Goal: Information Seeking & Learning: Find specific fact

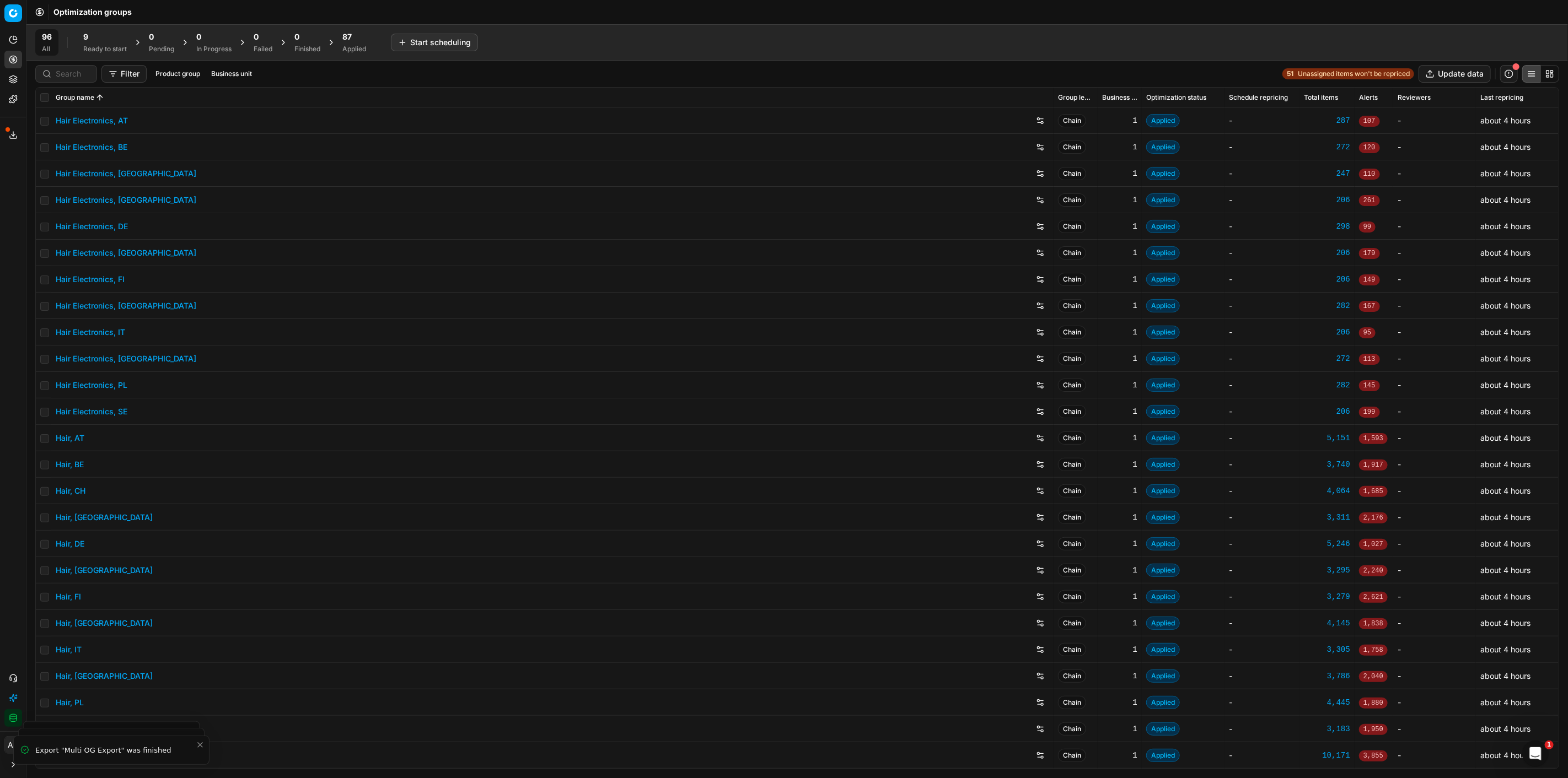
click at [366, 48] on div "Applied" at bounding box center [354, 49] width 24 height 9
click at [111, 40] on div "9" at bounding box center [105, 37] width 43 height 11
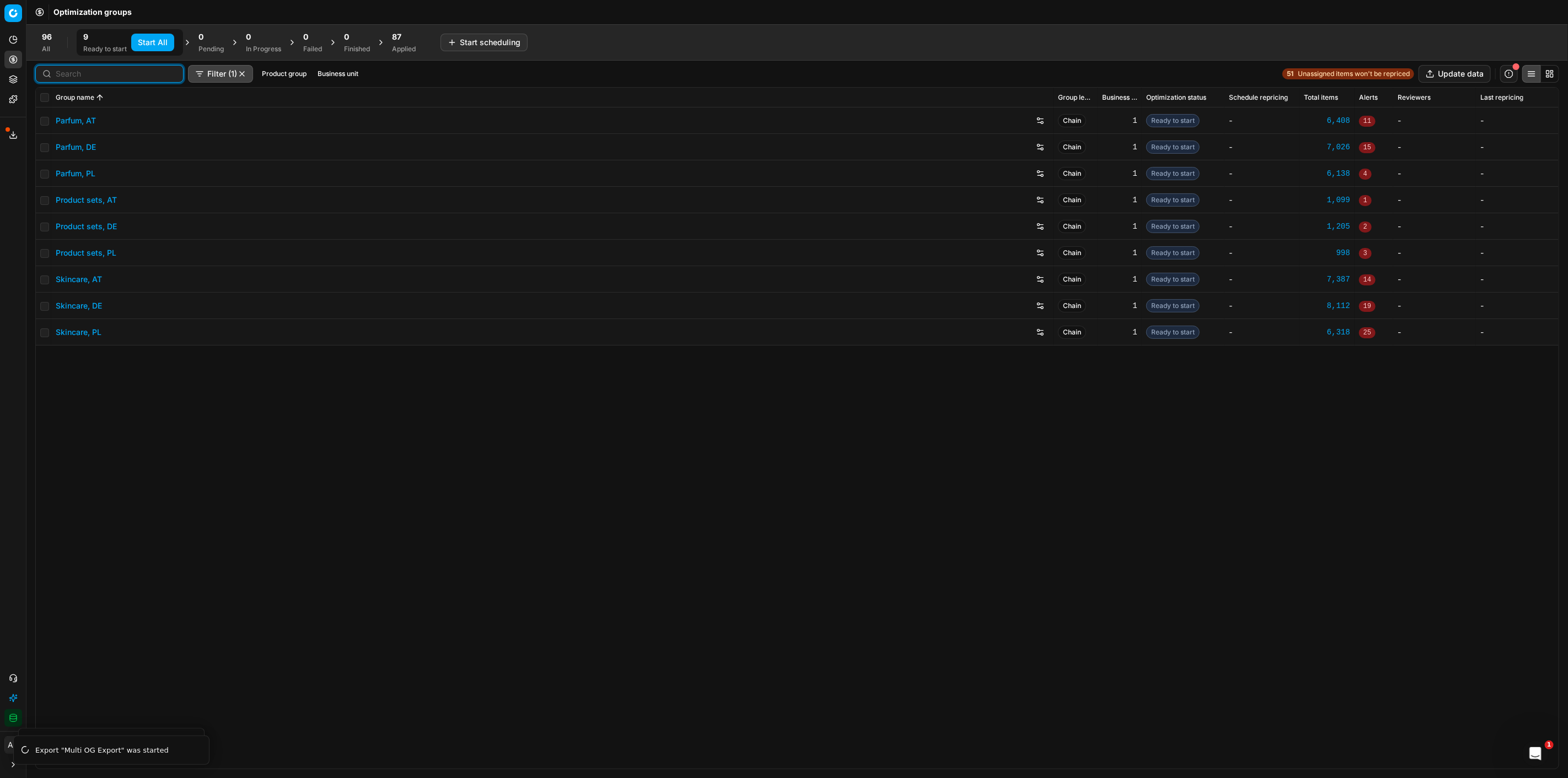
click at [61, 73] on input at bounding box center [116, 74] width 121 height 11
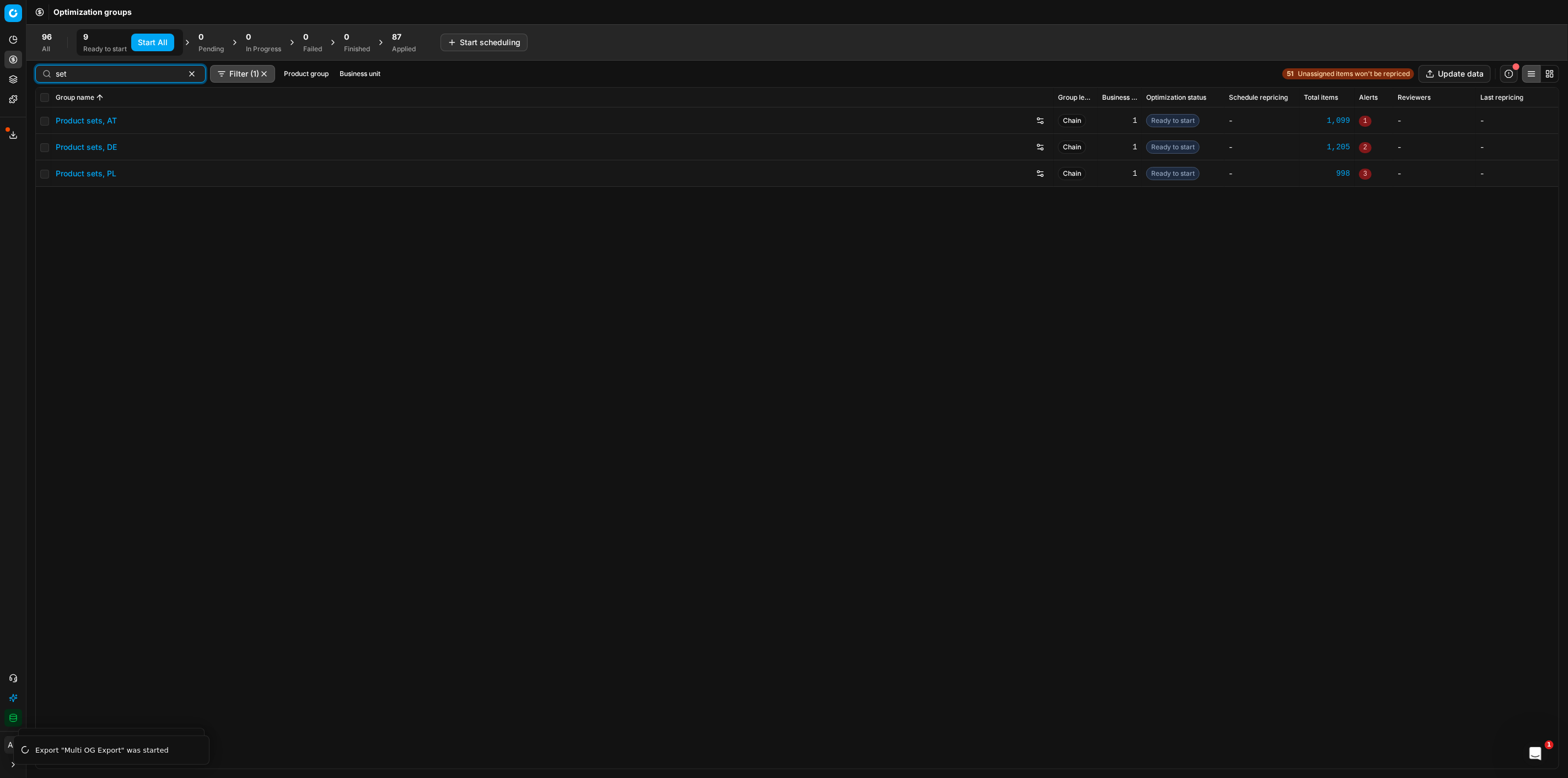
type input "set"
click at [87, 169] on link "Product sets, PL" at bounding box center [86, 174] width 61 height 11
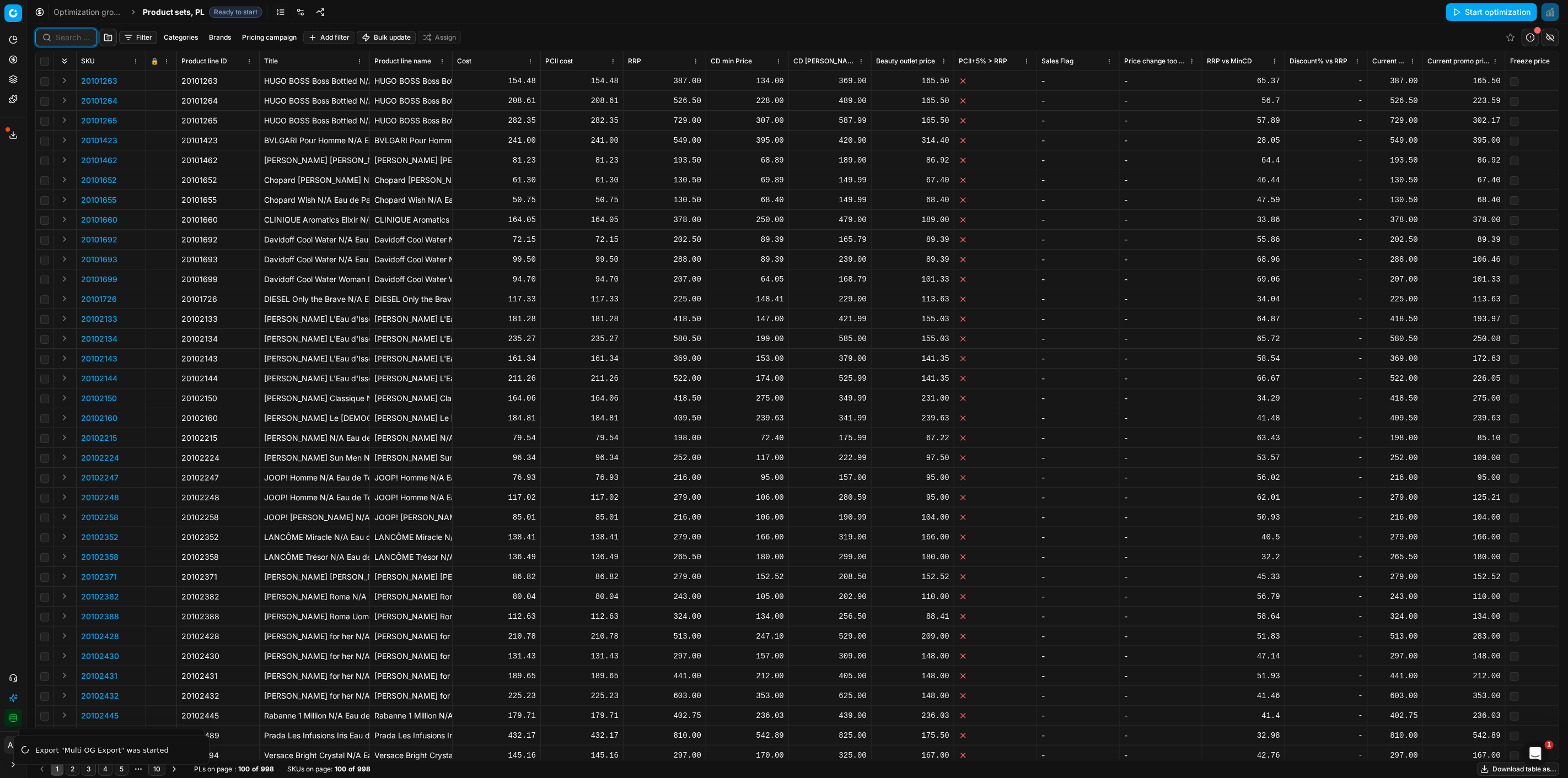
click at [70, 37] on input at bounding box center [73, 38] width 34 height 11
paste input "90016910-0026569"
type input "90016910-0026569"
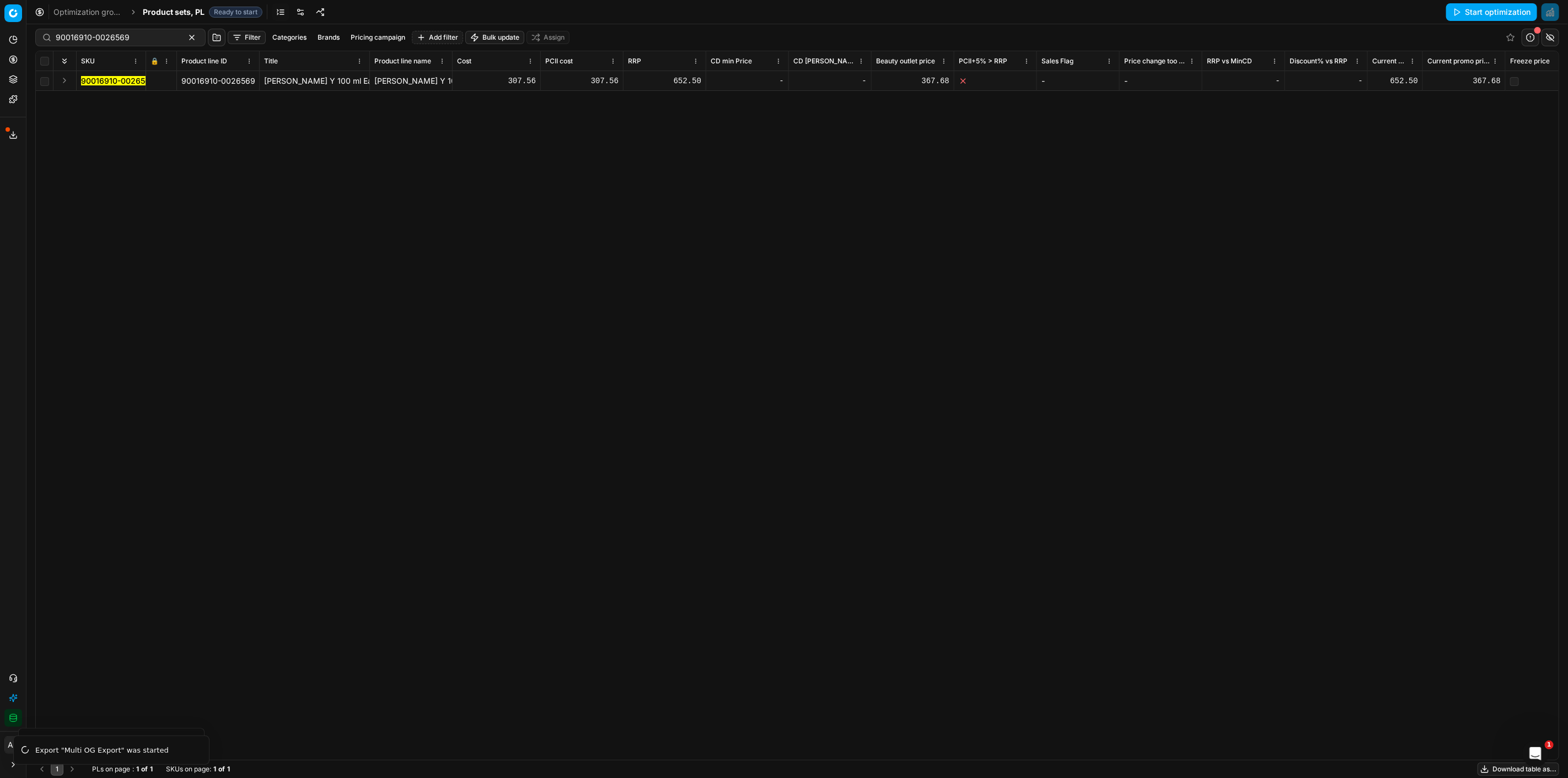
click at [107, 76] on span "90016910-0026569" at bounding box center [118, 81] width 74 height 11
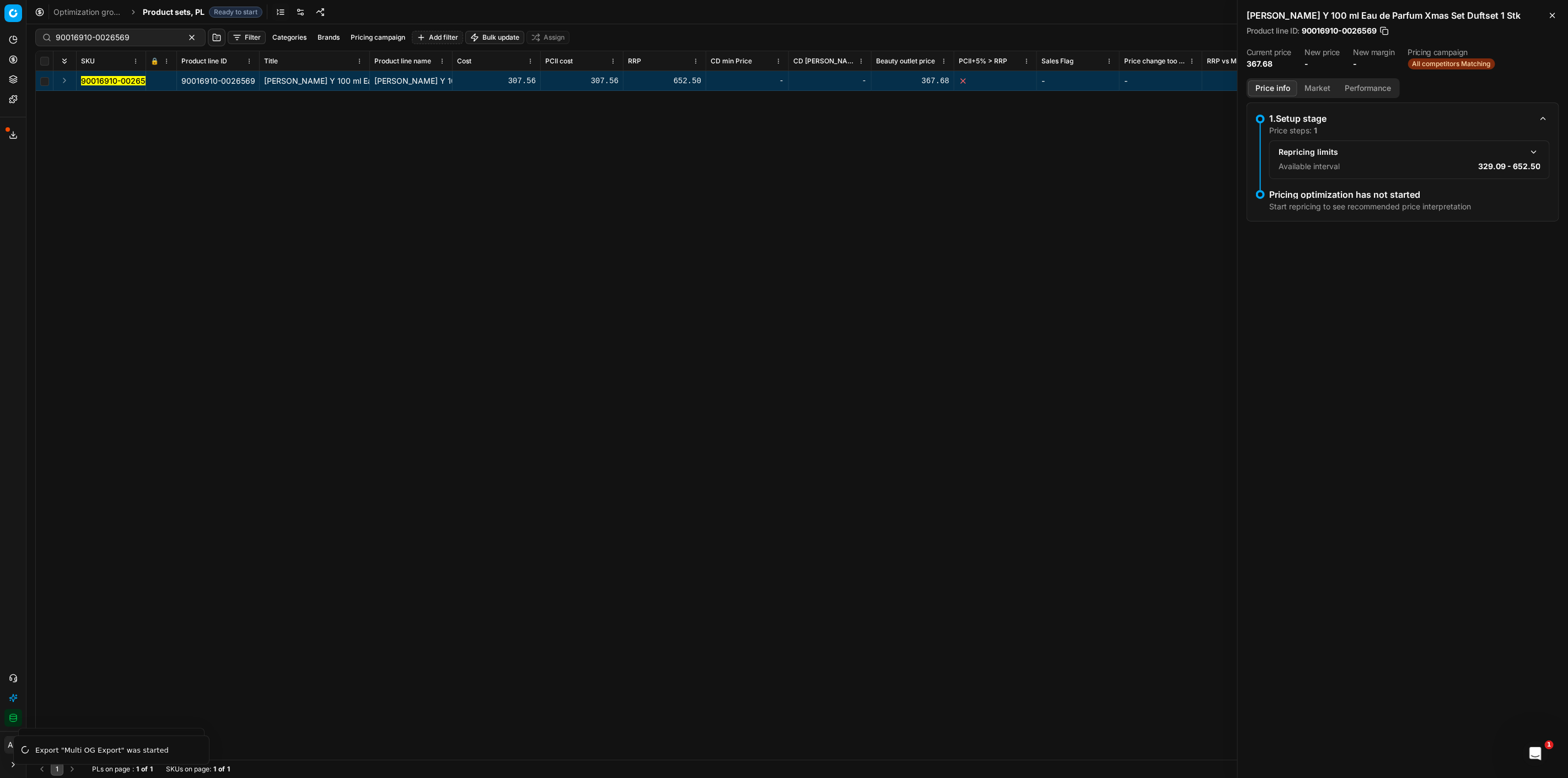
click at [1536, 153] on button "button" at bounding box center [1533, 151] width 13 height 13
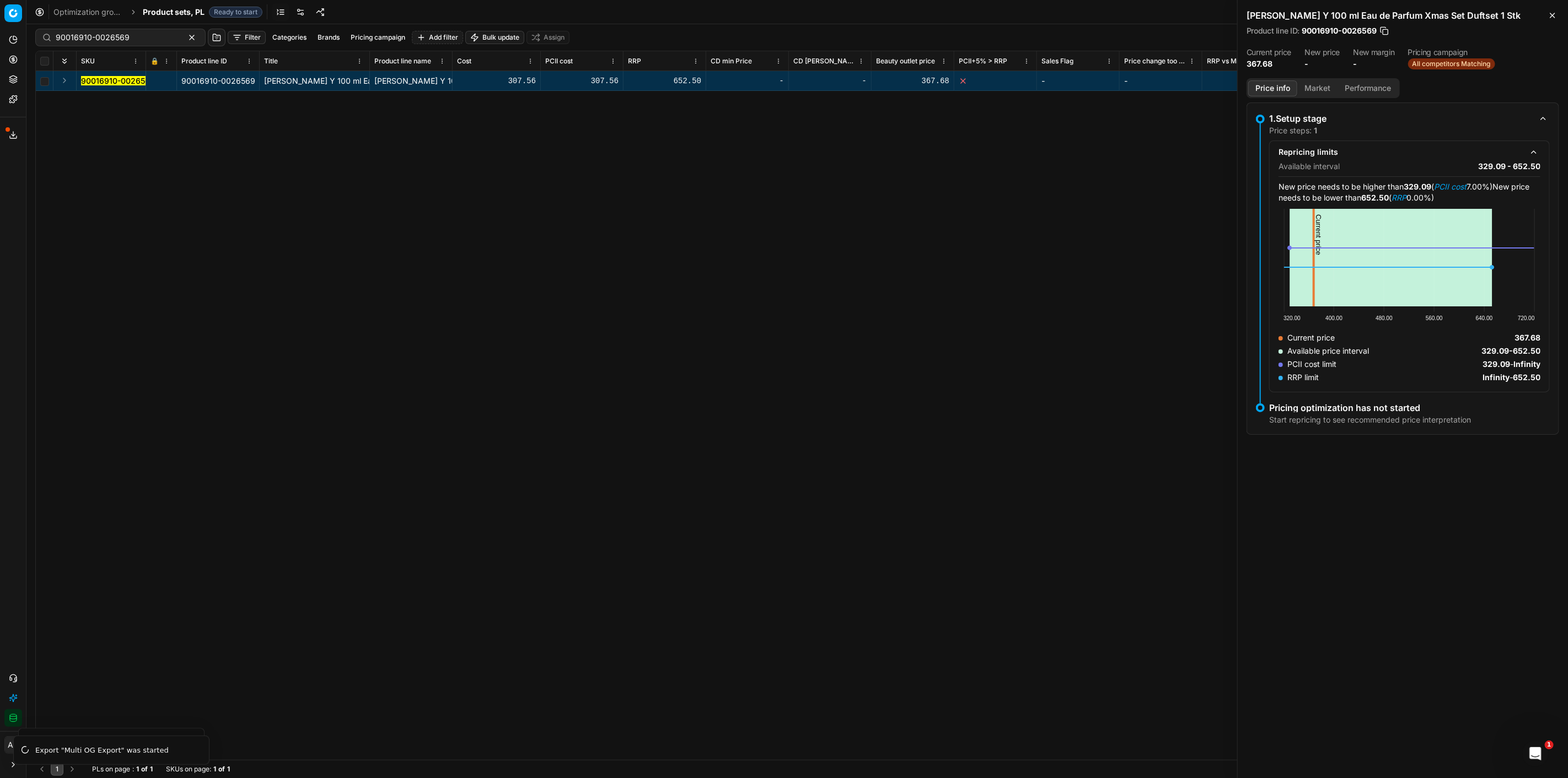
click at [1313, 89] on button "Market" at bounding box center [1317, 89] width 40 height 16
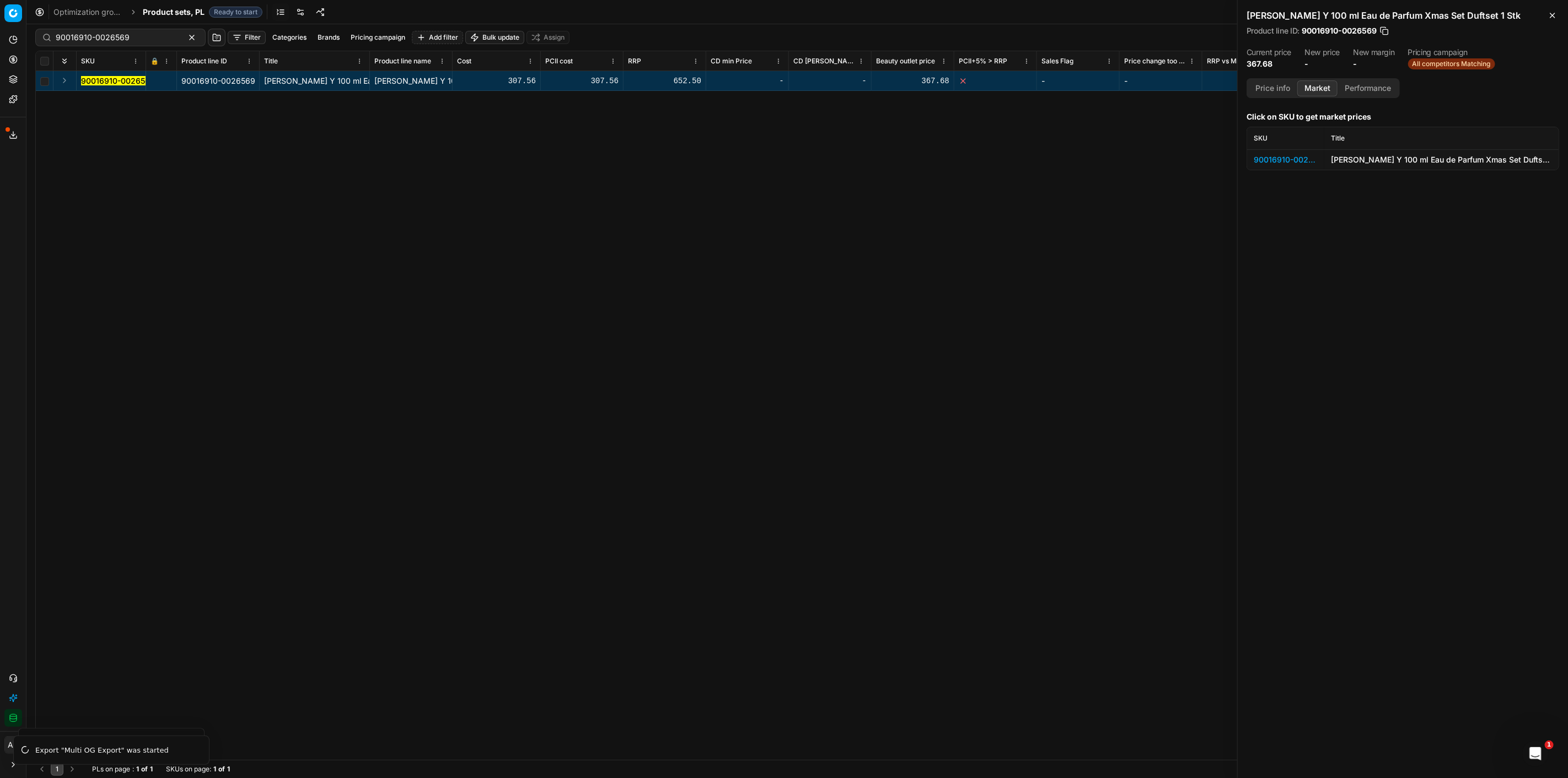
click at [1303, 156] on div "90016910-0026569" at bounding box center [1286, 160] width 64 height 11
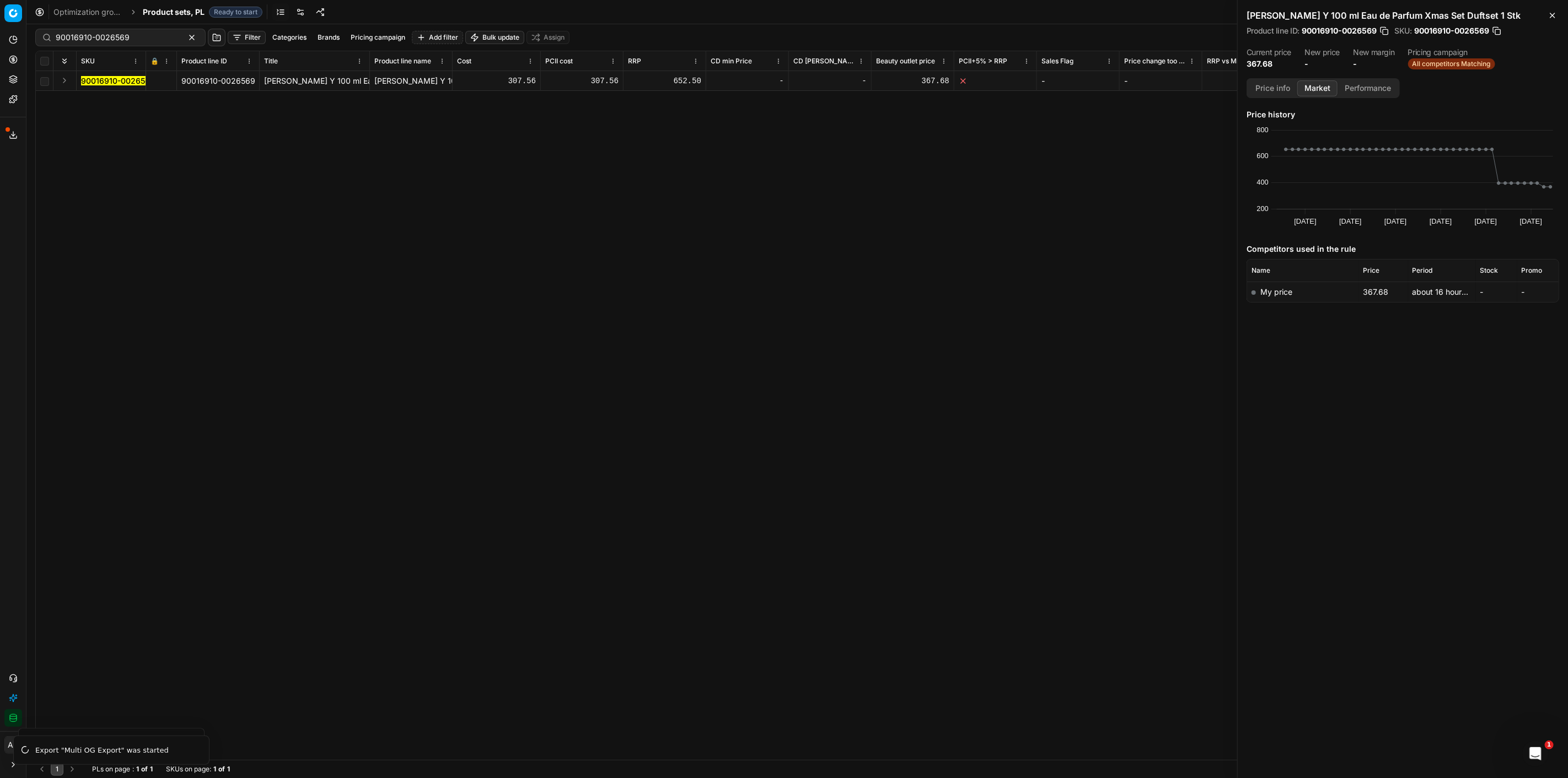
click at [1307, 295] on td "My price" at bounding box center [1302, 292] width 111 height 20
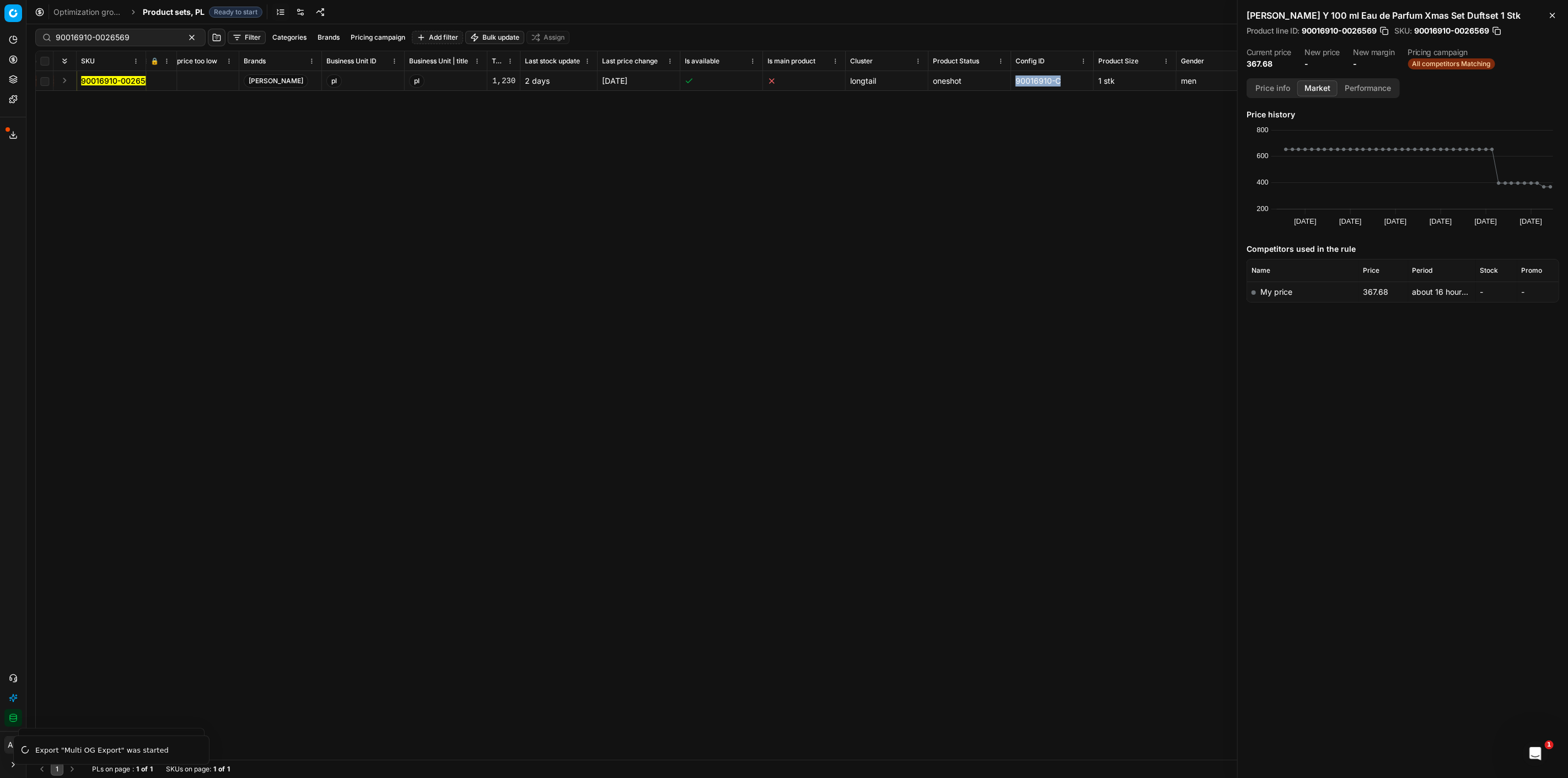
drag, startPoint x: 1068, startPoint y: 81, endPoint x: 1007, endPoint y: 81, distance: 61.0
click at [1007, 81] on tr "90016910-0026569 80029198-100 All competitors Matching - - [PERSON_NAME] pl pl …" at bounding box center [1349, 81] width 7464 height 20
copy tr "90016910-C"
click at [132, 76] on span "90016910-0026569" at bounding box center [118, 81] width 74 height 11
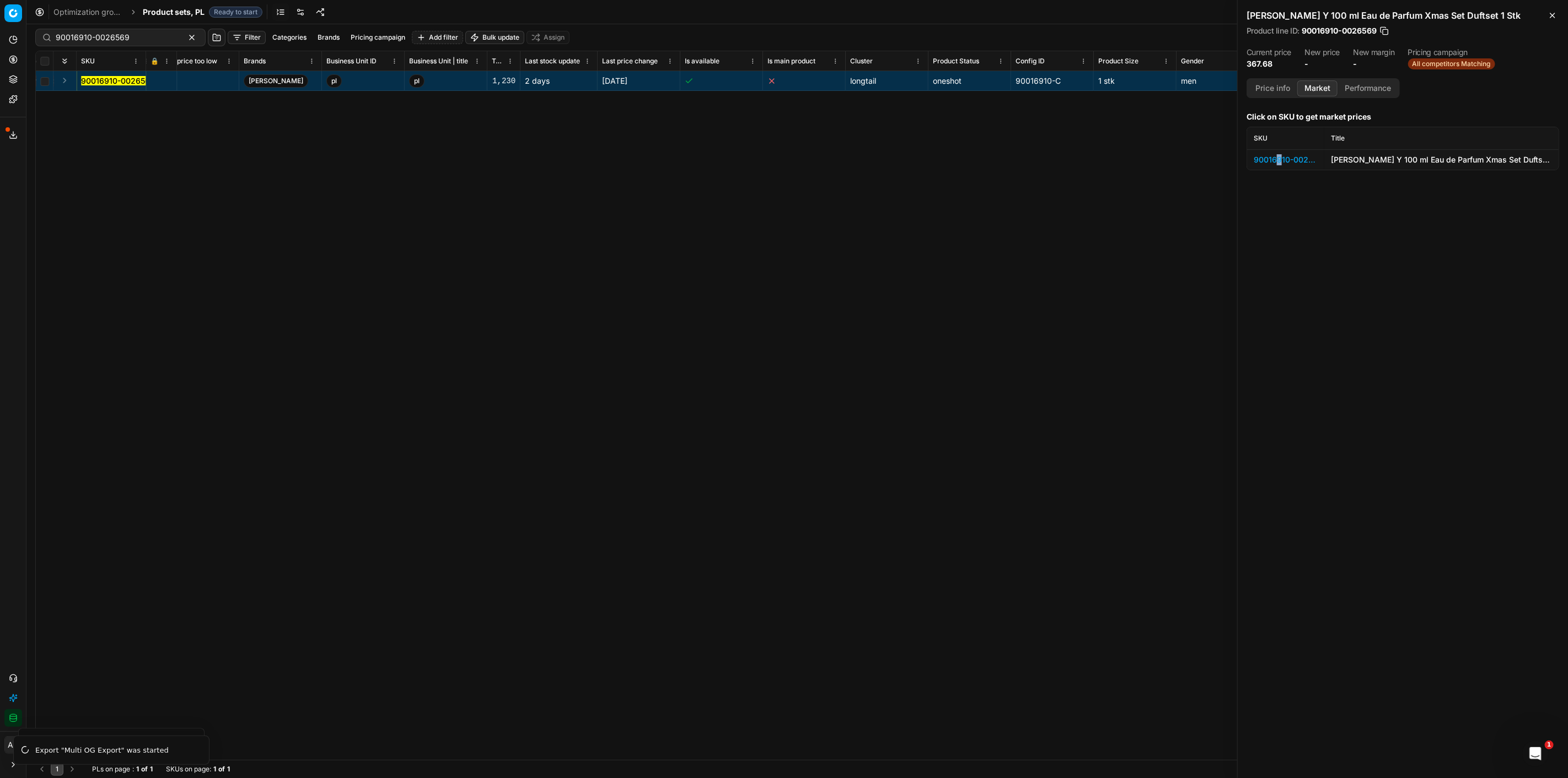
click at [1280, 150] on td "90016910-0026569" at bounding box center [1286, 159] width 77 height 20
click at [1282, 159] on div "90016910-0026569" at bounding box center [1286, 160] width 64 height 11
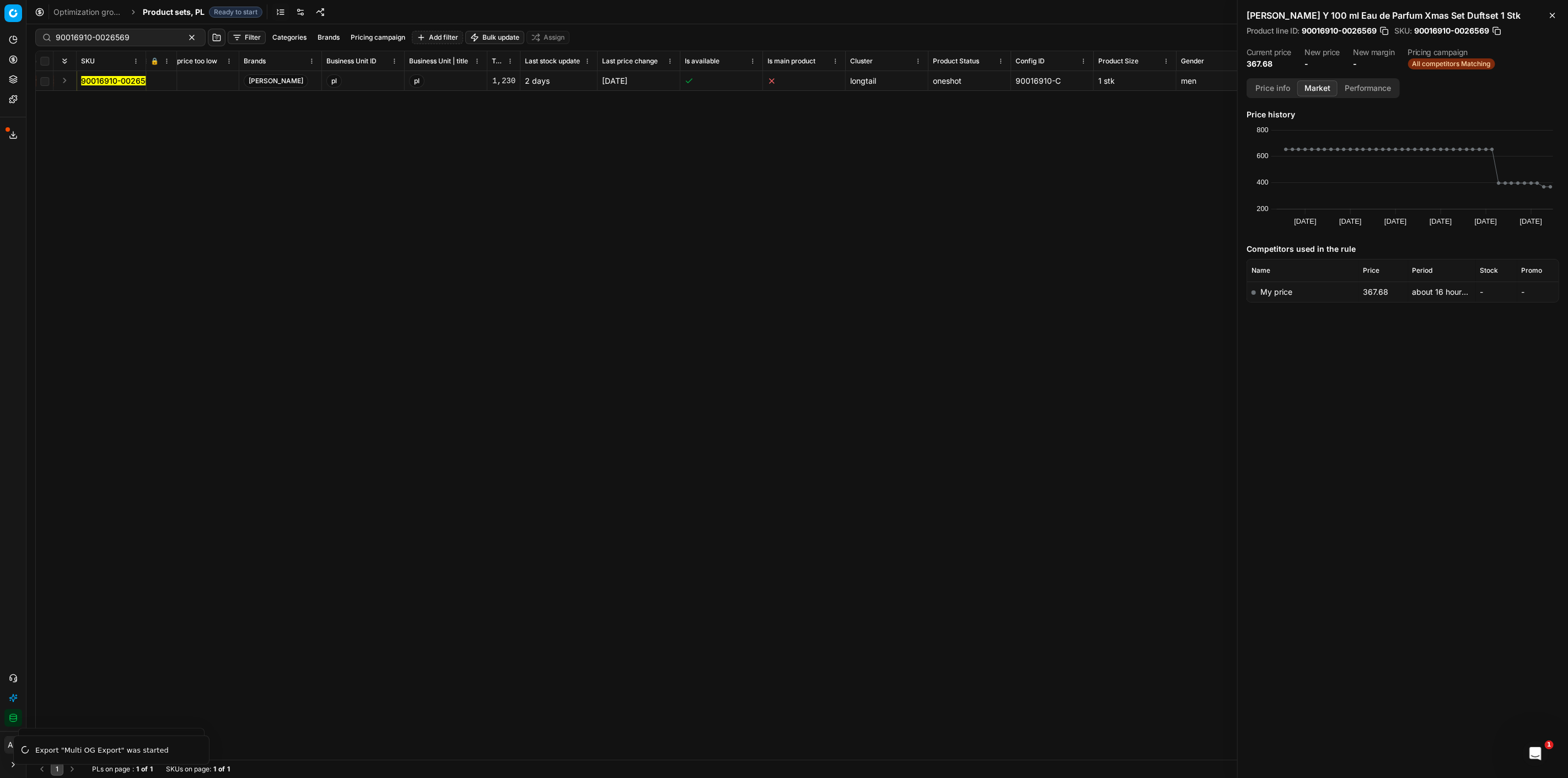
click at [1282, 83] on button "Price info" at bounding box center [1273, 89] width 49 height 16
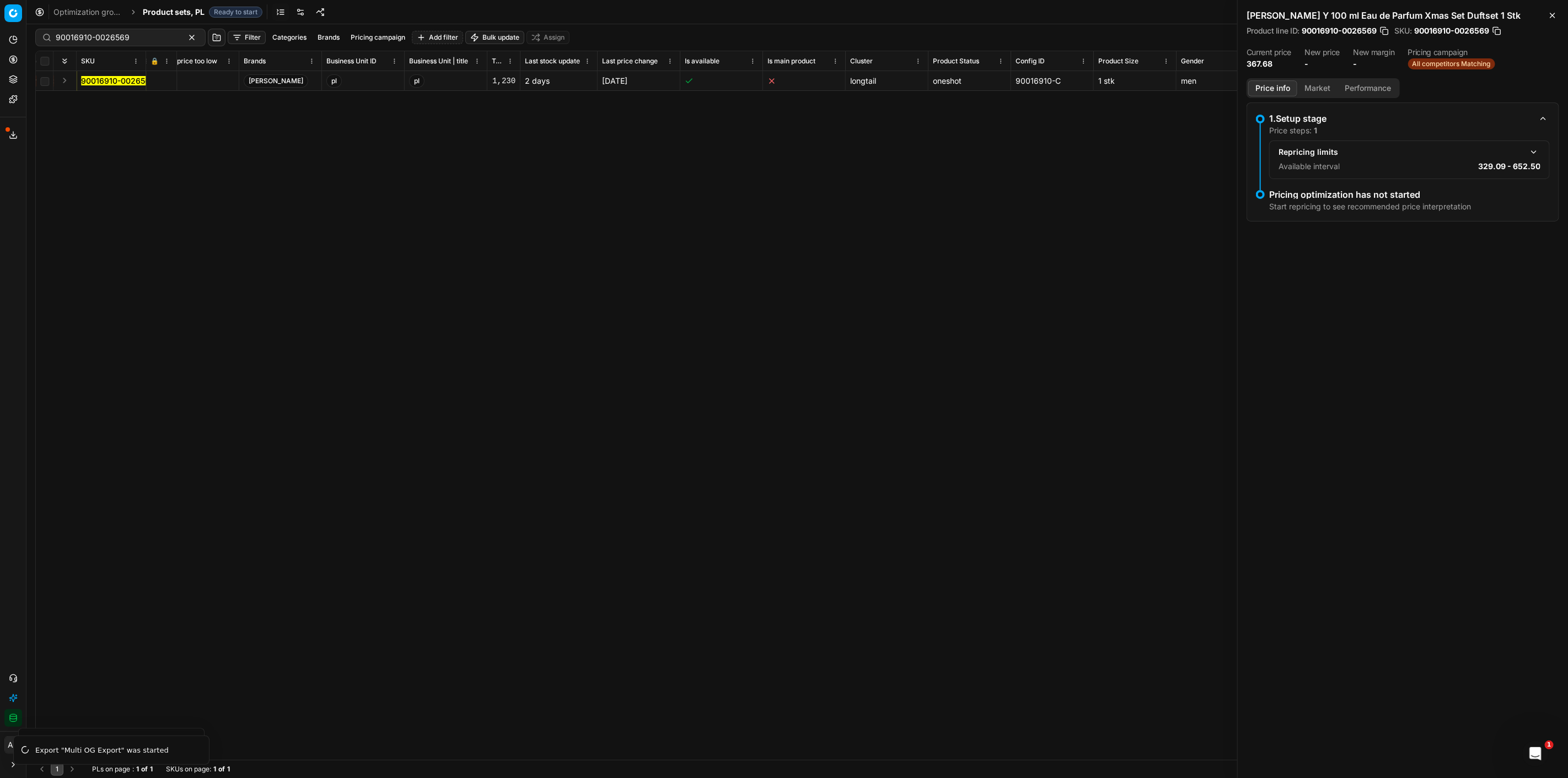
click at [1530, 155] on button "button" at bounding box center [1533, 151] width 13 height 13
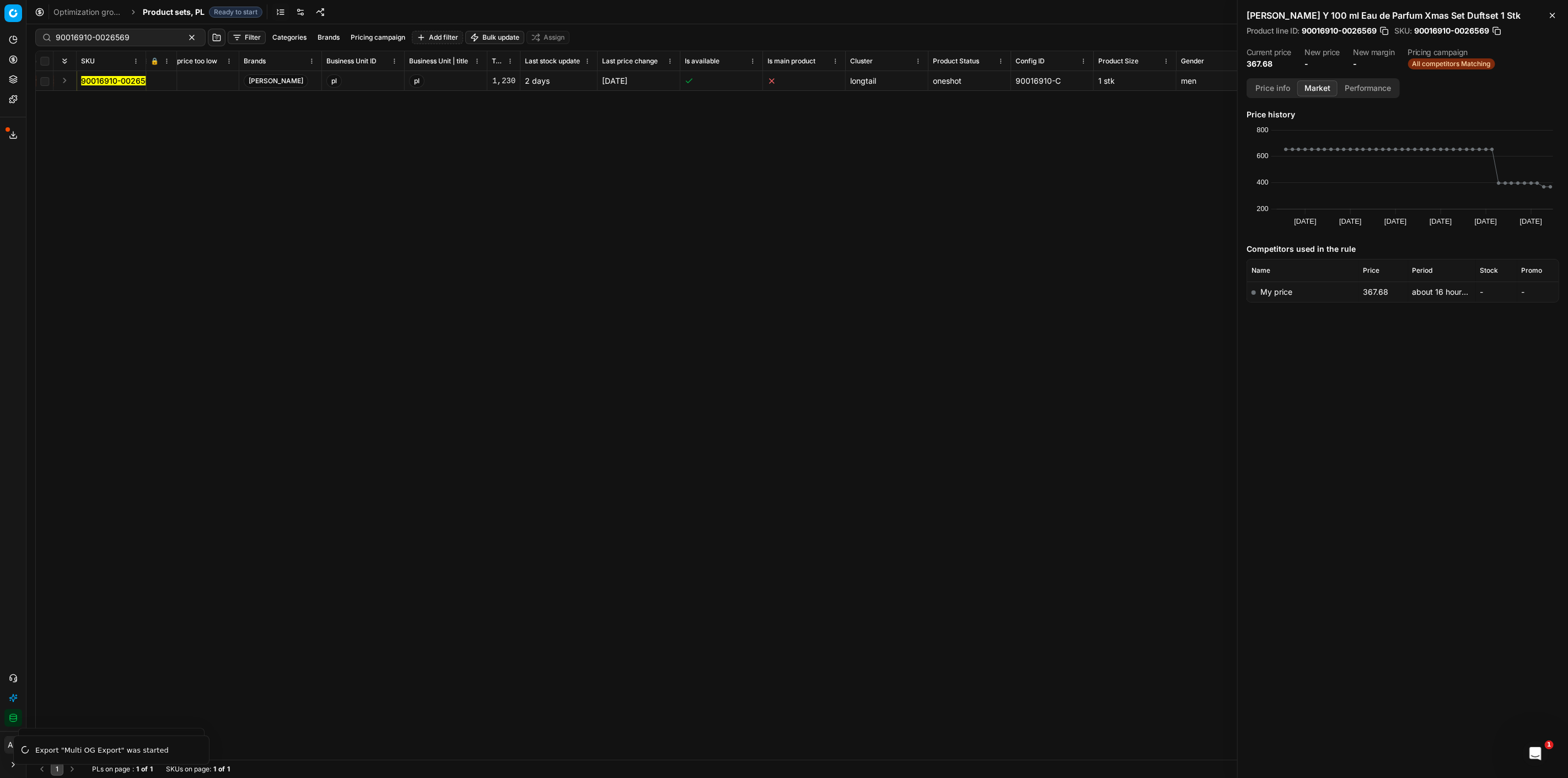
click at [1313, 86] on button "Market" at bounding box center [1317, 89] width 40 height 16
click at [1324, 293] on td "My price" at bounding box center [1302, 292] width 111 height 20
click at [1549, 12] on icon "button" at bounding box center [1552, 16] width 9 height 9
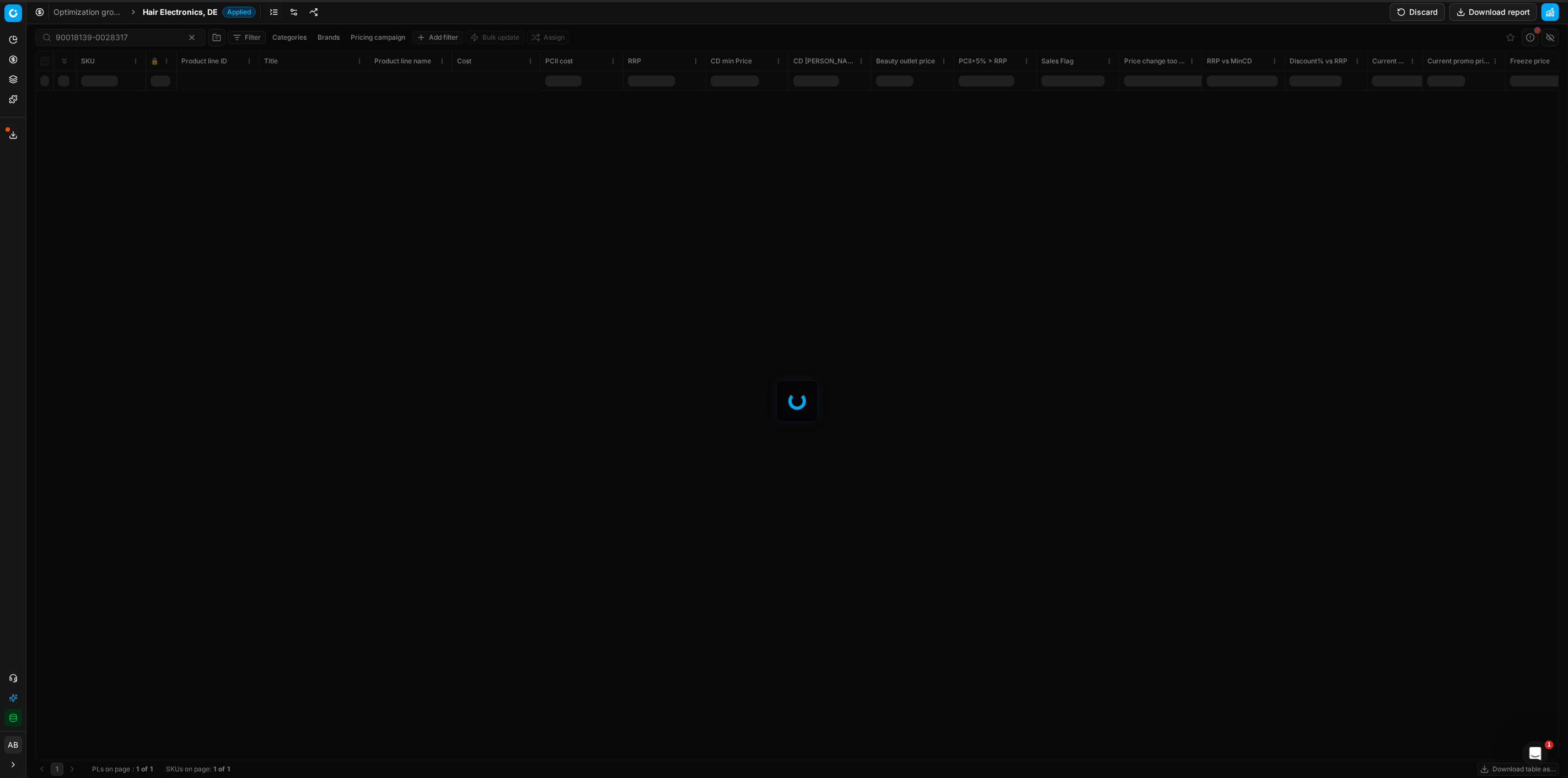
scroll to position [0, 636]
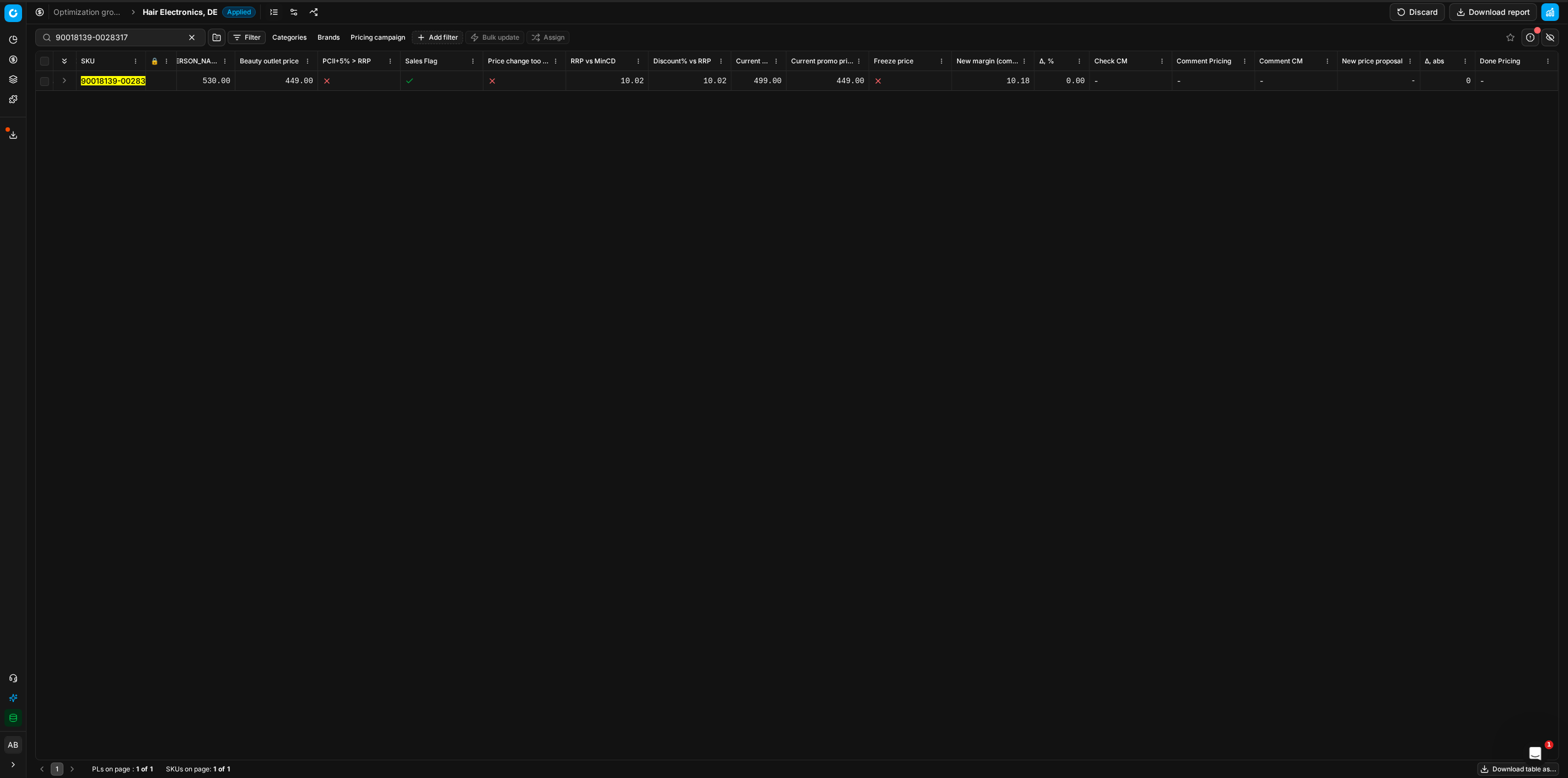
click at [119, 78] on mark "90018139-0028317" at bounding box center [117, 81] width 72 height 9
